Goal: Book appointment/travel/reservation

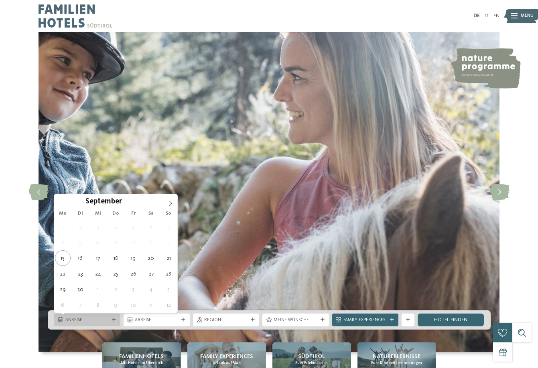
click at [111, 322] on div at bounding box center [114, 320] width 6 height 4
click at [166, 206] on span at bounding box center [171, 201] width 14 height 14
type div "[DATE]"
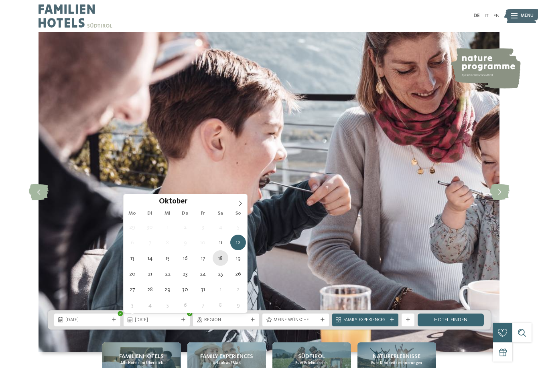
type div "[DATE]"
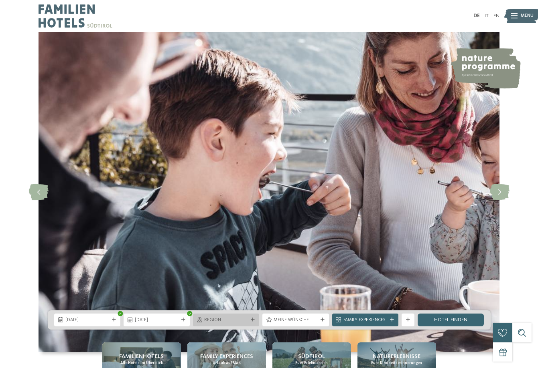
click at [258, 319] on div "Region" at bounding box center [226, 320] width 66 height 13
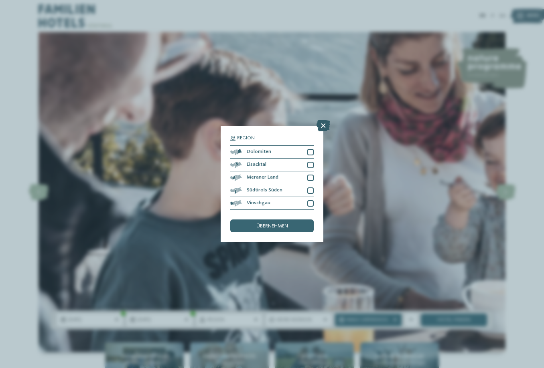
click at [323, 124] on icon at bounding box center [323, 125] width 14 height 11
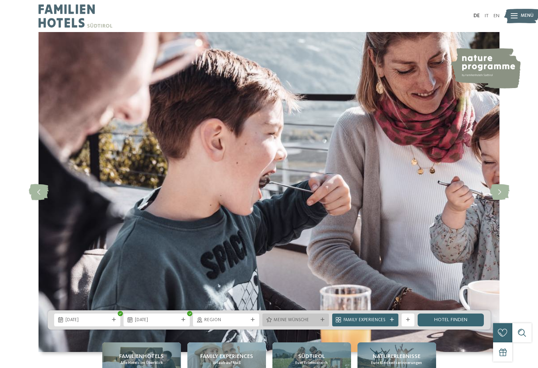
click at [314, 320] on span "Meine Wünsche" at bounding box center [295, 321] width 44 height 6
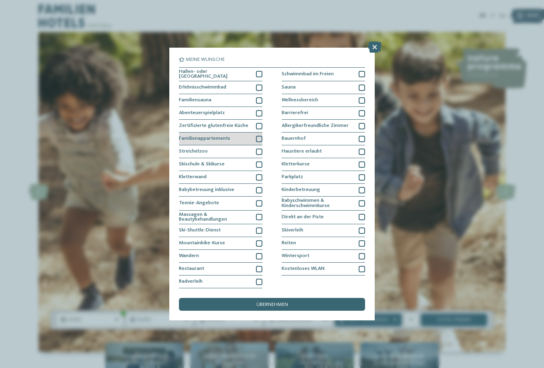
click at [260, 141] on div at bounding box center [259, 139] width 6 height 6
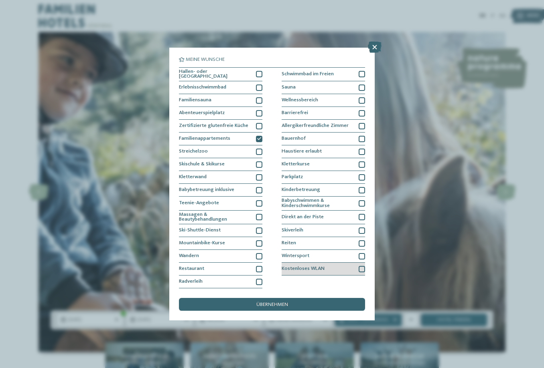
click at [358, 268] on div at bounding box center [361, 269] width 6 height 6
click at [322, 305] on div "übernehmen" at bounding box center [272, 304] width 186 height 13
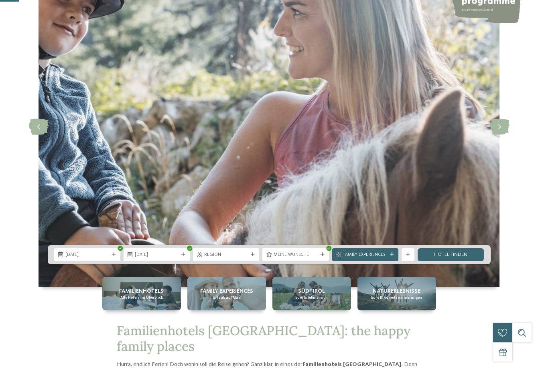
scroll to position [120, 0]
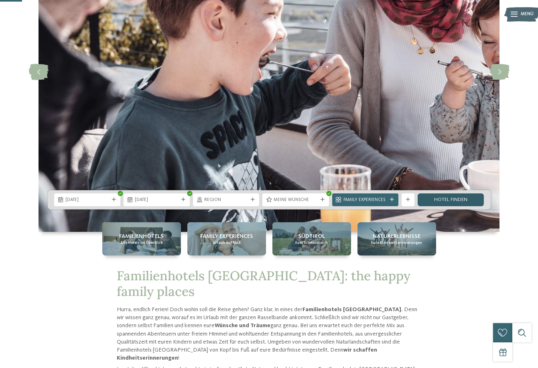
click at [464, 200] on link "Hotel finden" at bounding box center [450, 200] width 66 height 13
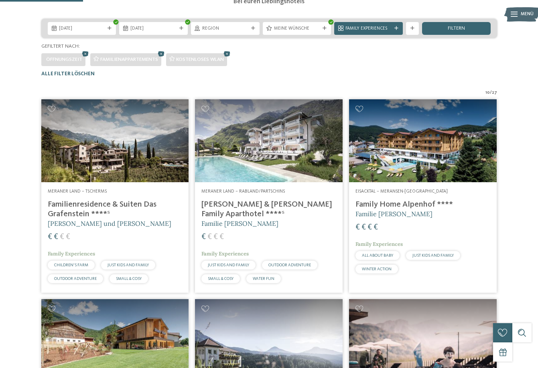
scroll to position [118, 0]
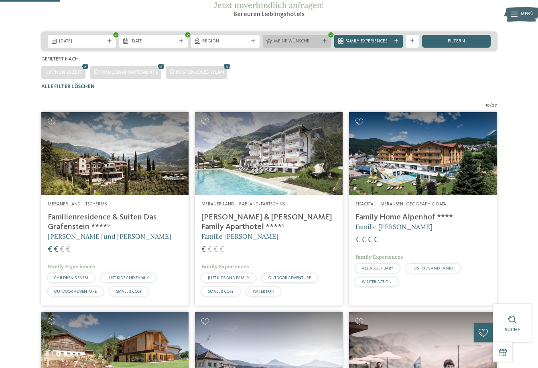
click at [326, 43] on icon at bounding box center [324, 41] width 4 height 4
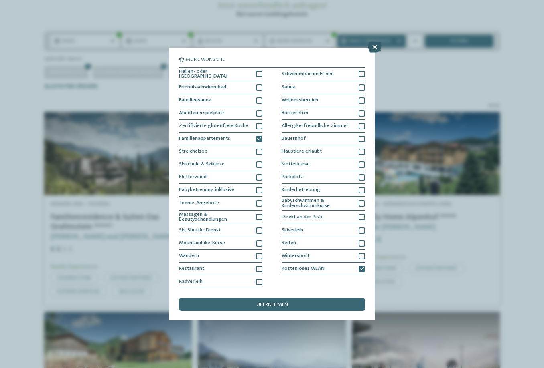
click at [376, 47] on icon at bounding box center [375, 47] width 14 height 11
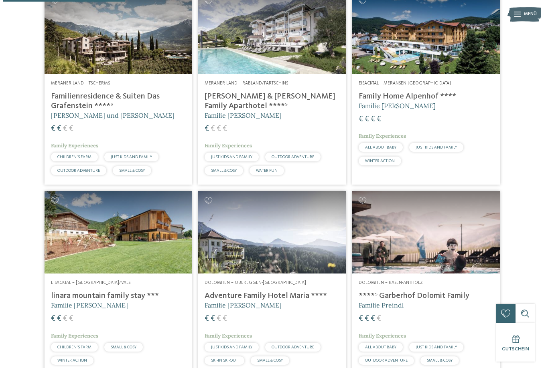
scroll to position [158, 0]
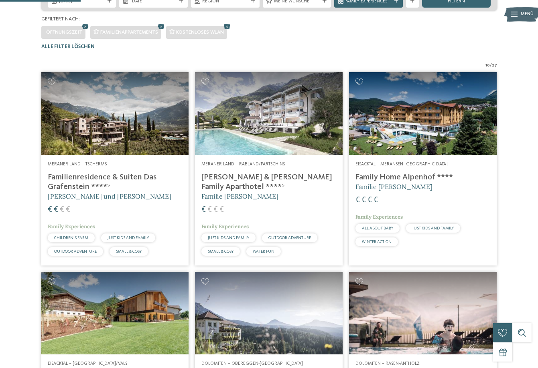
click at [281, 146] on img at bounding box center [269, 113] width 148 height 83
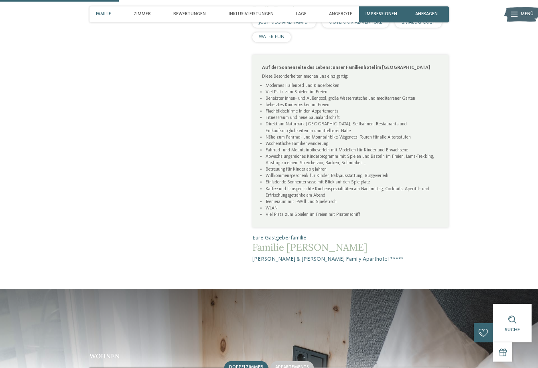
scroll to position [601, 0]
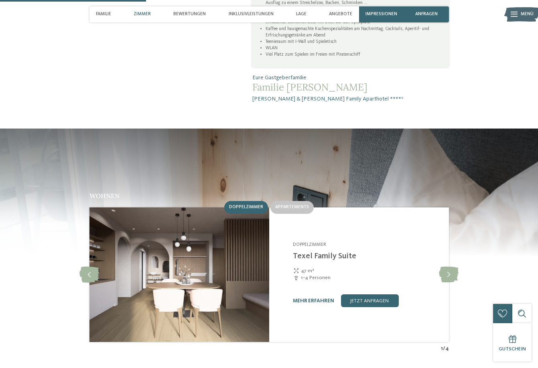
click at [167, 221] on img at bounding box center [179, 275] width 180 height 135
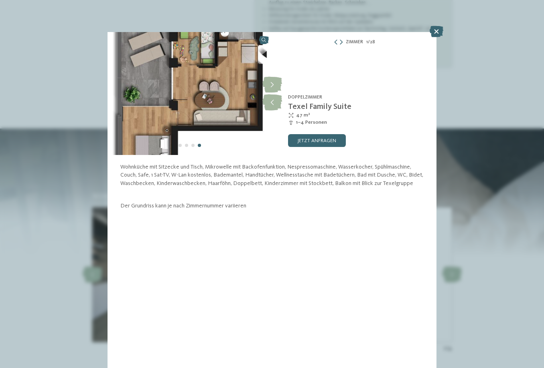
drag, startPoint x: 227, startPoint y: 109, endPoint x: 227, endPoint y: 115, distance: 6.4
click at [227, 115] on img at bounding box center [189, 93] width 164 height 123
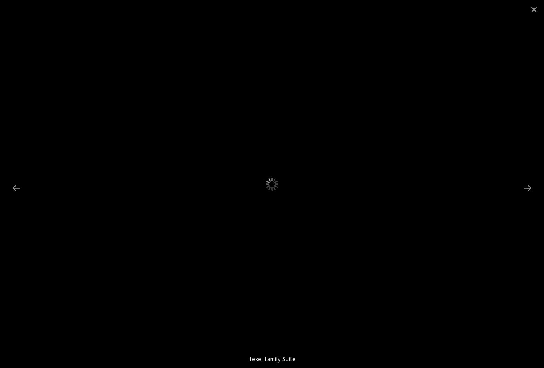
click at [293, 196] on img at bounding box center [272, 183] width 270 height 152
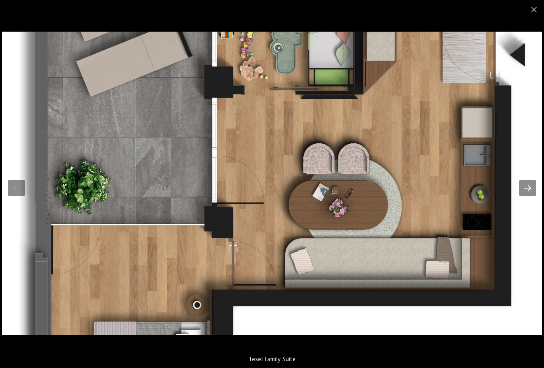
click at [526, 192] on div at bounding box center [527, 188] width 17 height 16
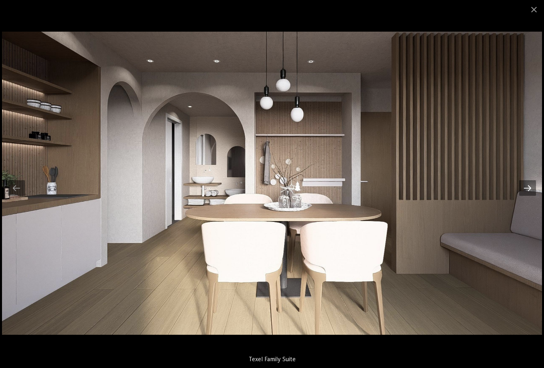
click at [526, 191] on div at bounding box center [527, 188] width 17 height 16
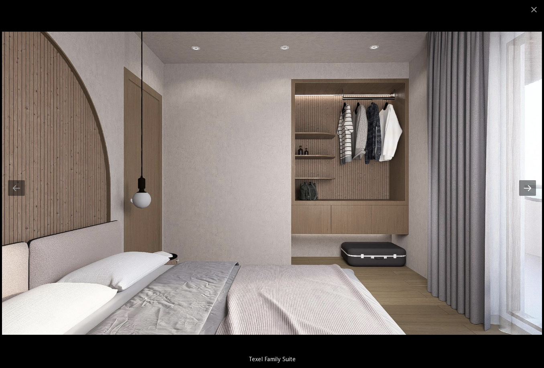
click at [526, 191] on div at bounding box center [527, 188] width 17 height 16
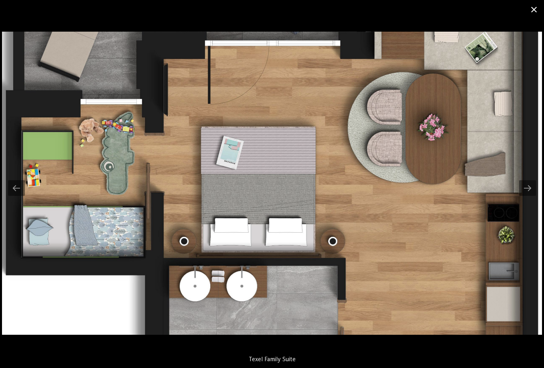
click at [533, 10] on span at bounding box center [534, 9] width 20 height 19
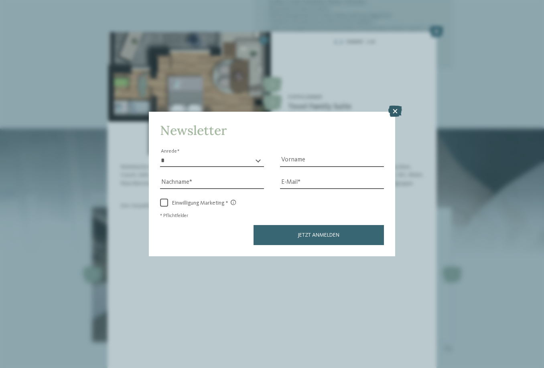
click at [390, 113] on icon at bounding box center [395, 111] width 14 height 11
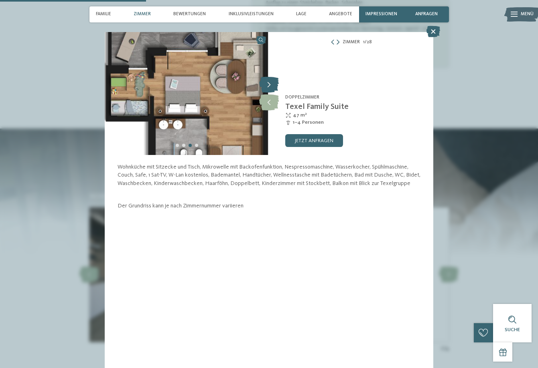
click at [269, 83] on icon at bounding box center [269, 85] width 20 height 16
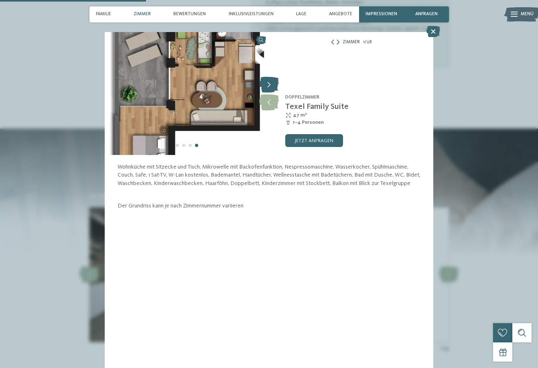
click at [269, 83] on icon at bounding box center [269, 85] width 20 height 16
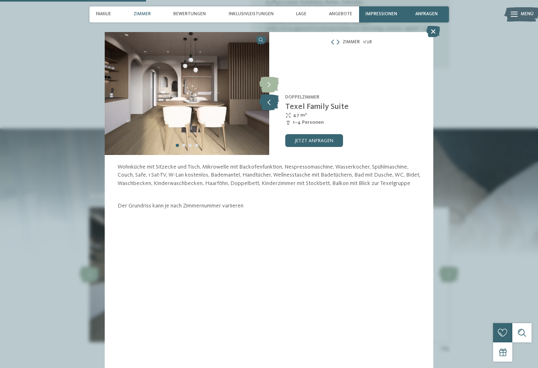
click at [270, 103] on icon at bounding box center [269, 103] width 20 height 16
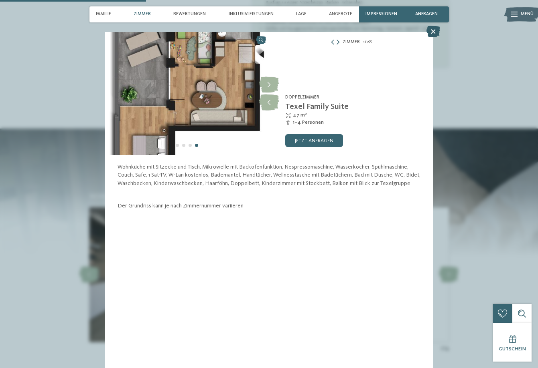
click at [430, 31] on icon at bounding box center [433, 31] width 14 height 11
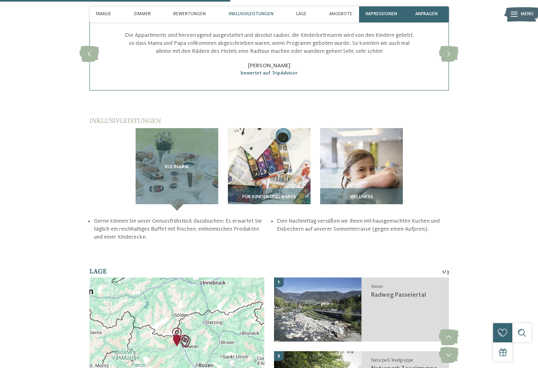
scroll to position [962, 0]
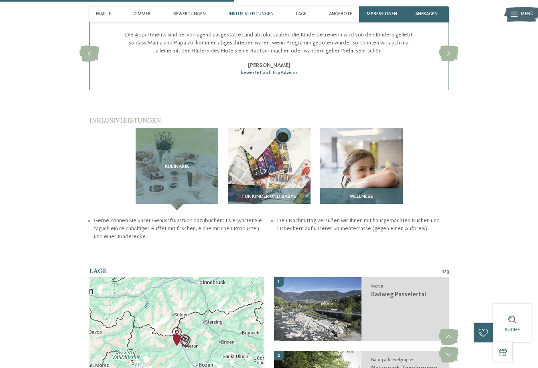
click at [365, 128] on img at bounding box center [361, 169] width 83 height 83
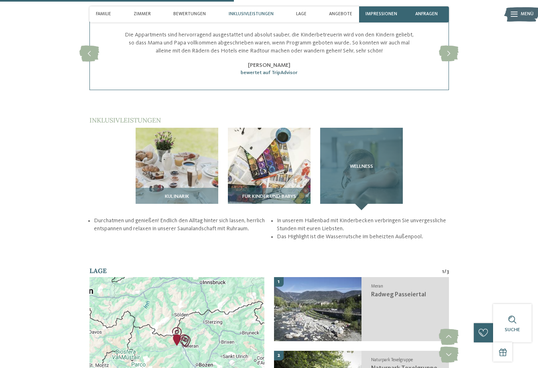
click at [365, 164] on span "Wellness" at bounding box center [361, 167] width 23 height 6
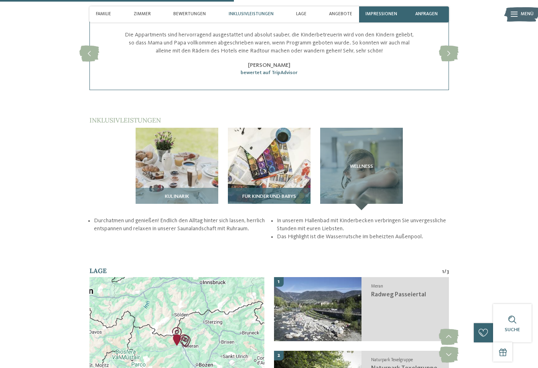
click at [279, 128] on img at bounding box center [269, 169] width 83 height 83
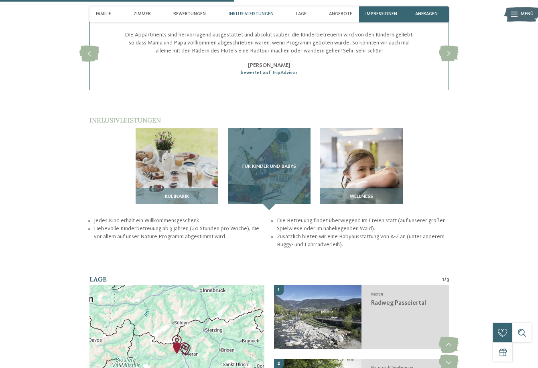
click at [275, 128] on div "Für Kinder und Babys" at bounding box center [269, 169] width 83 height 83
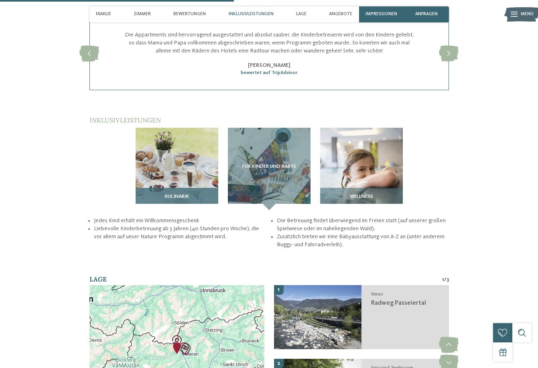
click at [158, 136] on img at bounding box center [177, 169] width 83 height 83
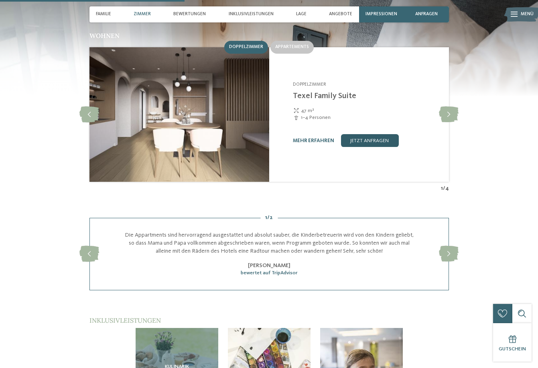
scroll to position [561, 0]
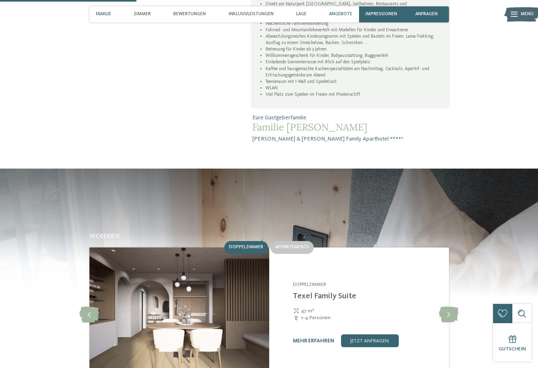
click at [341, 11] on div "Angebote" at bounding box center [341, 14] width 30 height 16
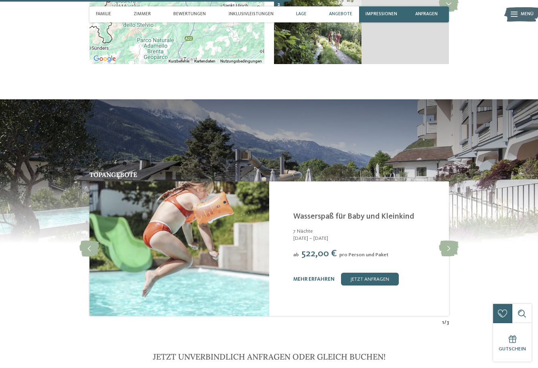
scroll to position [1330, 0]
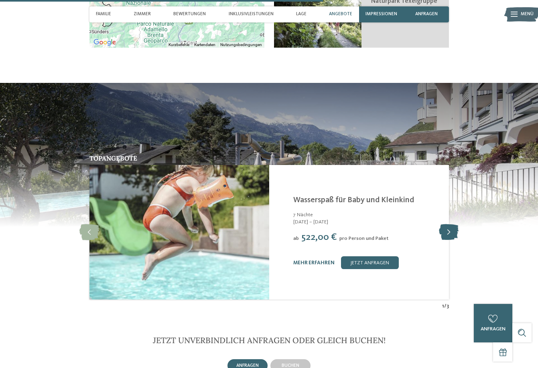
click at [450, 225] on icon at bounding box center [449, 233] width 20 height 16
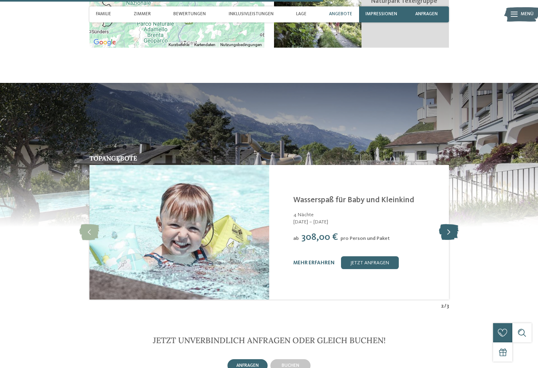
click at [450, 225] on icon at bounding box center [449, 233] width 20 height 16
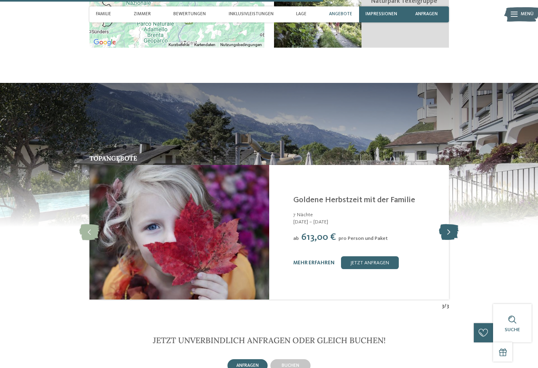
click at [450, 225] on icon at bounding box center [449, 233] width 20 height 16
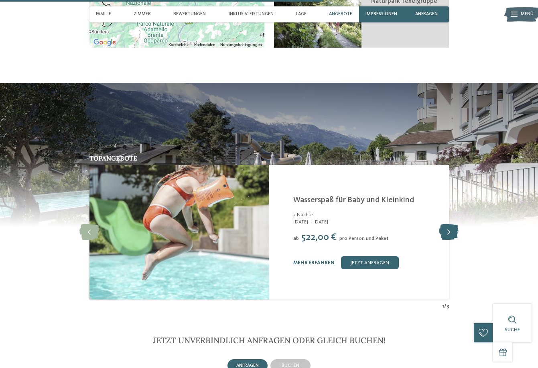
click at [450, 225] on icon at bounding box center [449, 233] width 20 height 16
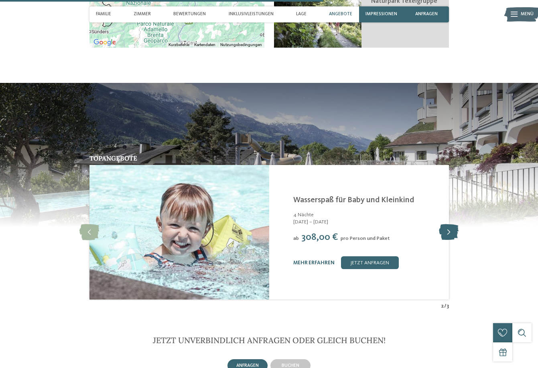
click at [450, 225] on icon at bounding box center [449, 233] width 20 height 16
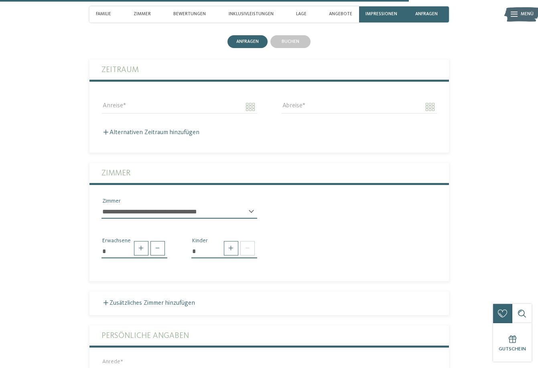
scroll to position [1691, 0]
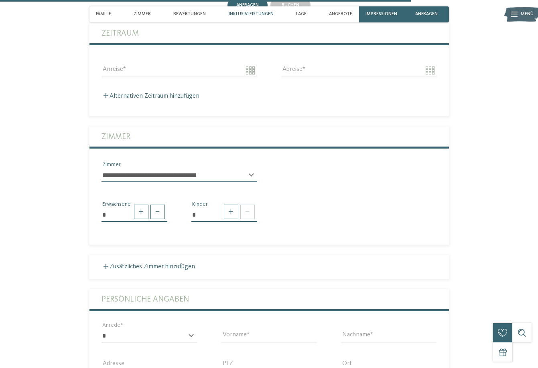
click at [261, 16] on span "Inklusivleistungen" at bounding box center [251, 14] width 45 height 5
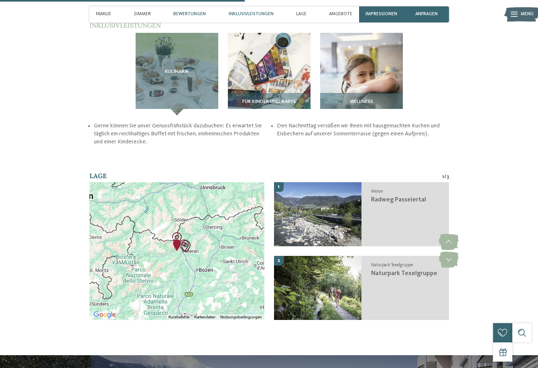
scroll to position [995, 0]
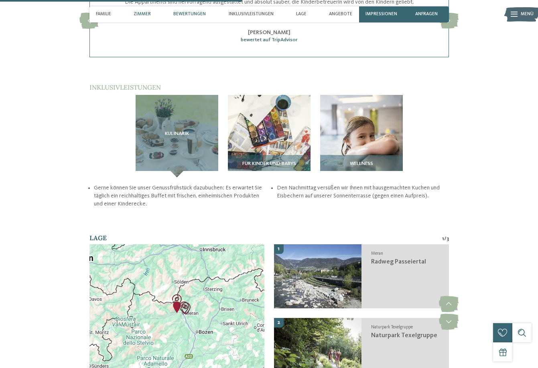
click at [148, 14] on span "Zimmer" at bounding box center [142, 14] width 17 height 5
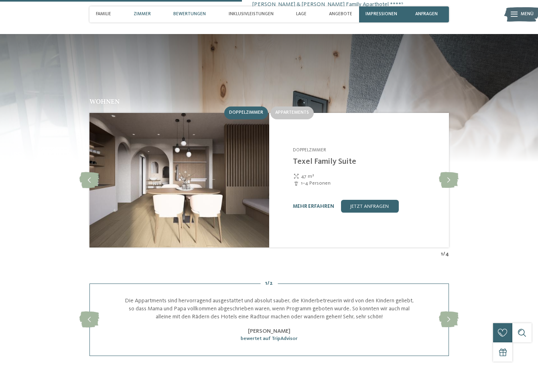
scroll to position [647, 0]
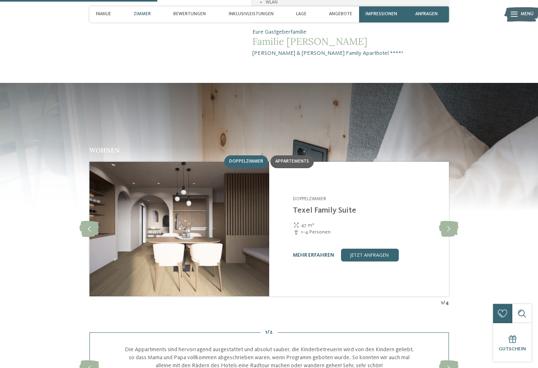
click at [294, 159] on span "Appartements" at bounding box center [292, 161] width 34 height 5
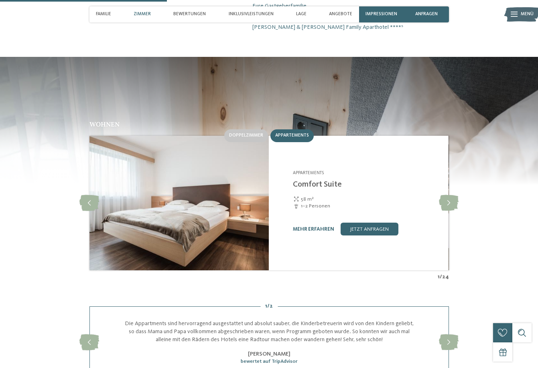
scroll to position [687, 0]
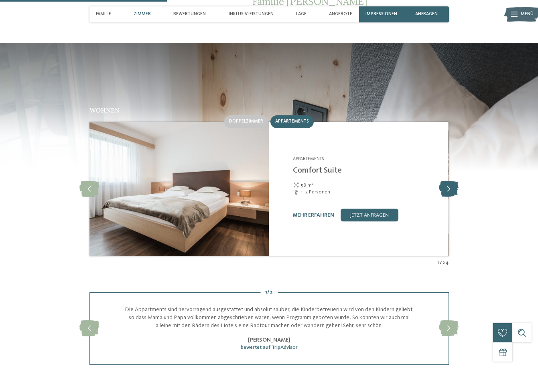
click at [449, 181] on icon at bounding box center [449, 189] width 20 height 16
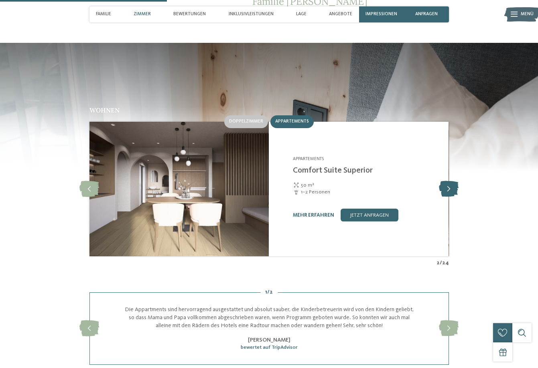
click at [449, 181] on icon at bounding box center [449, 189] width 20 height 16
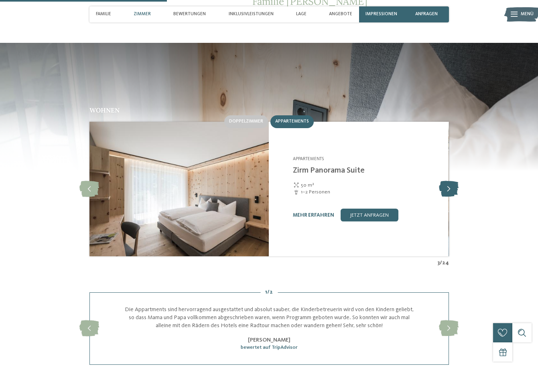
click at [449, 181] on icon at bounding box center [449, 189] width 20 height 16
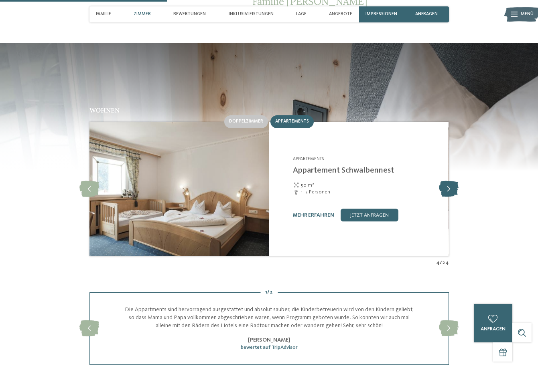
click at [449, 181] on icon at bounding box center [449, 189] width 20 height 16
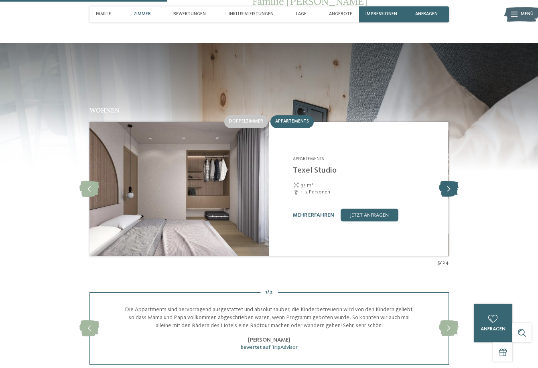
click at [449, 181] on icon at bounding box center [449, 189] width 20 height 16
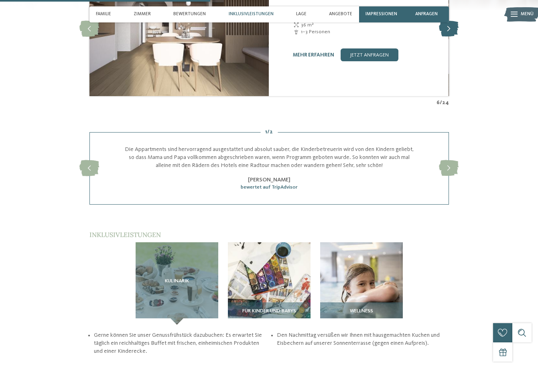
scroll to position [1008, 0]
